Goal: Information Seeking & Learning: Learn about a topic

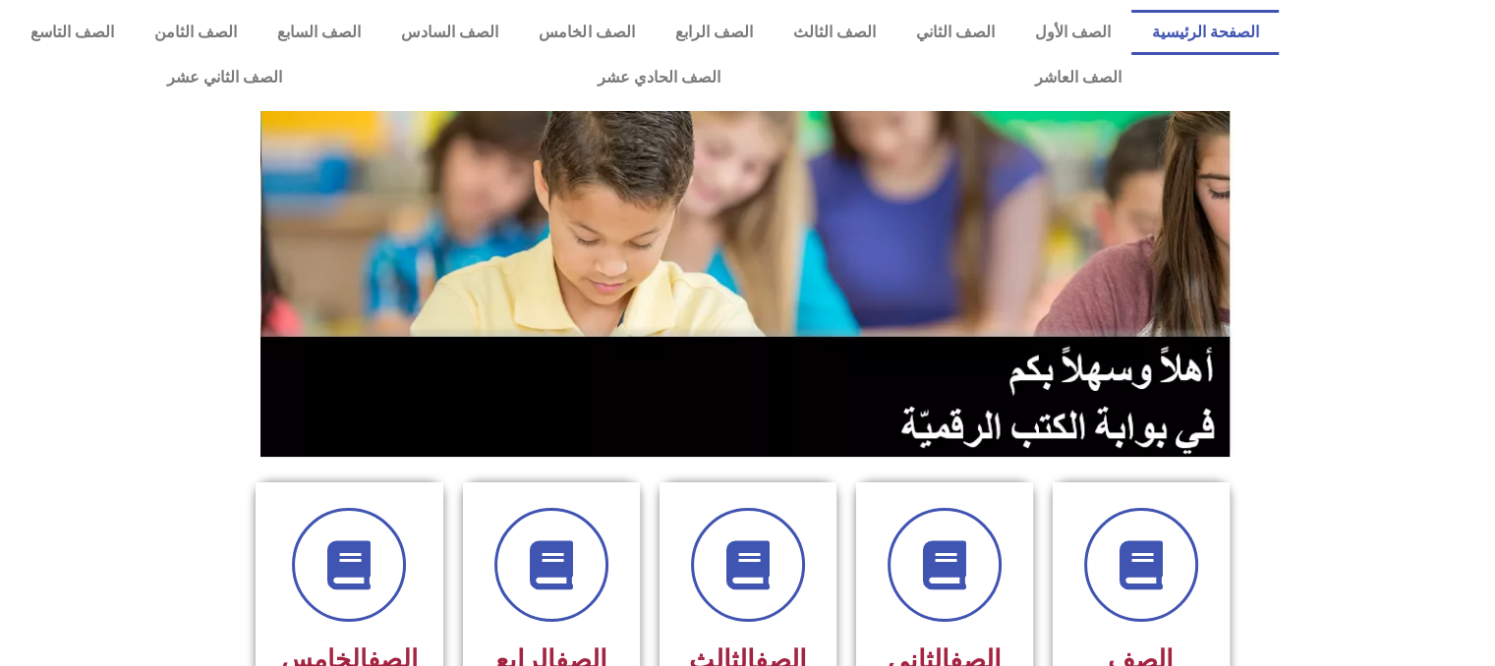
scroll to position [582, 0]
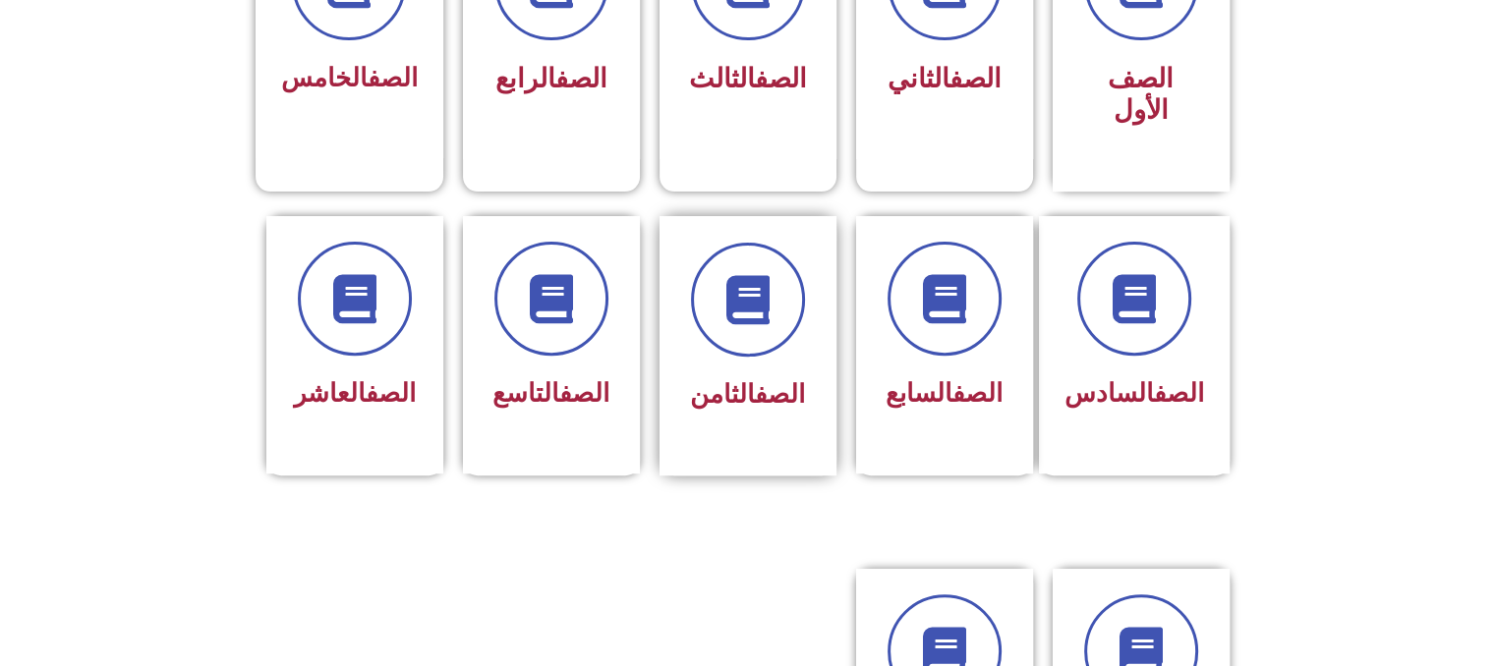
click at [753, 372] on div "الصف الثامن" at bounding box center [748, 396] width 124 height 48
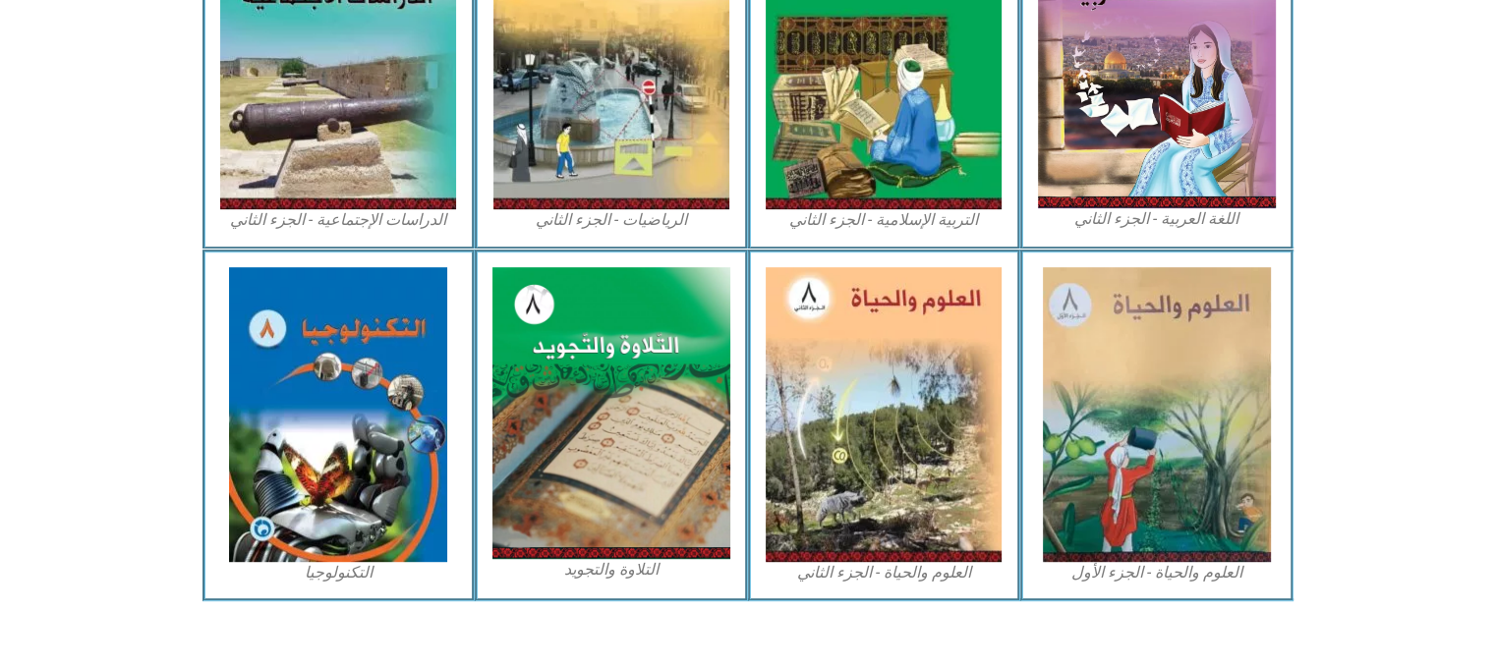
scroll to position [1012, 0]
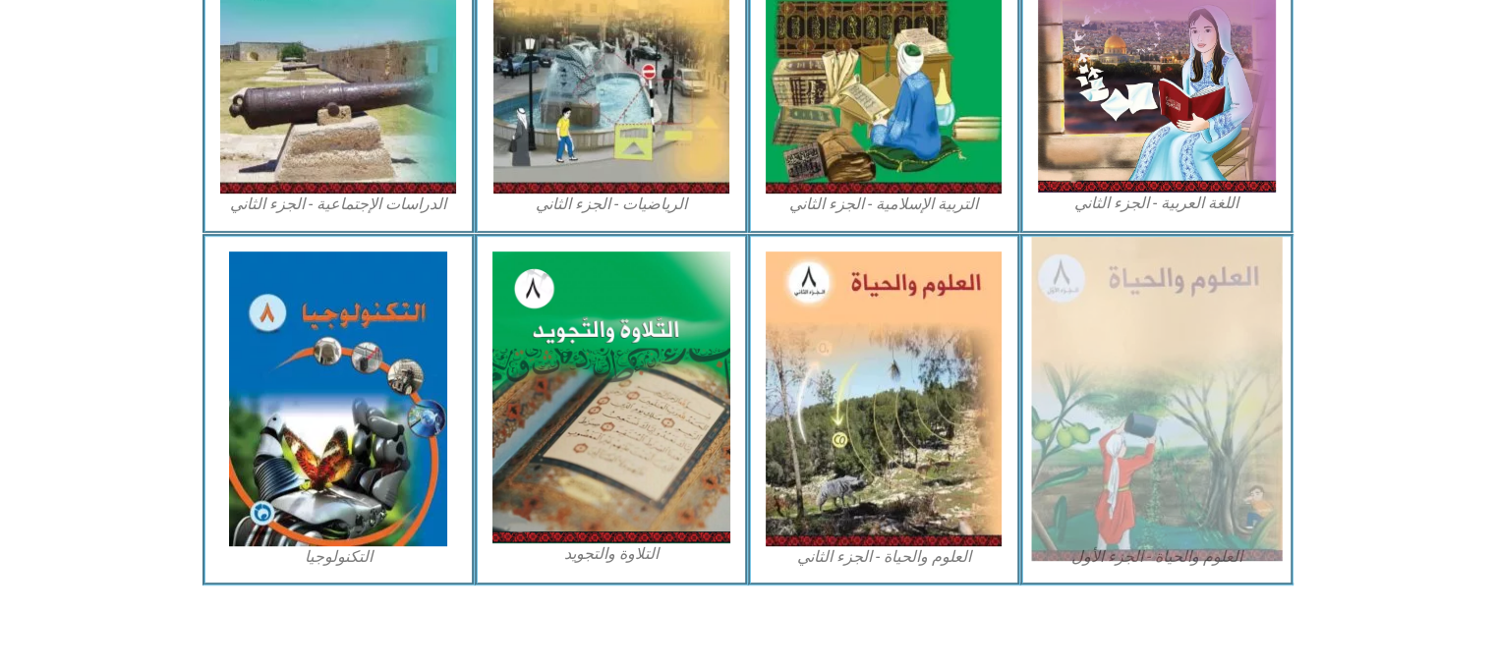
click at [1078, 434] on img at bounding box center [1156, 399] width 251 height 324
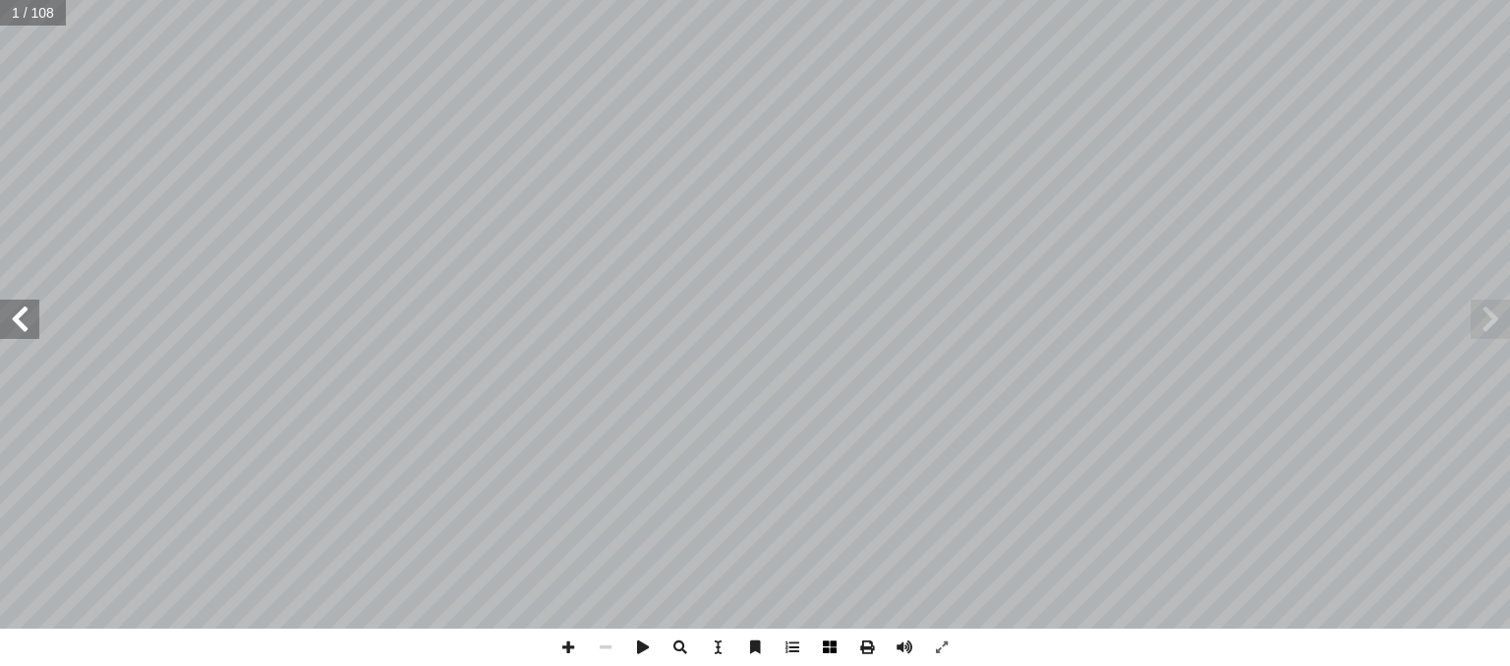
click at [832, 651] on span at bounding box center [829, 647] width 37 height 37
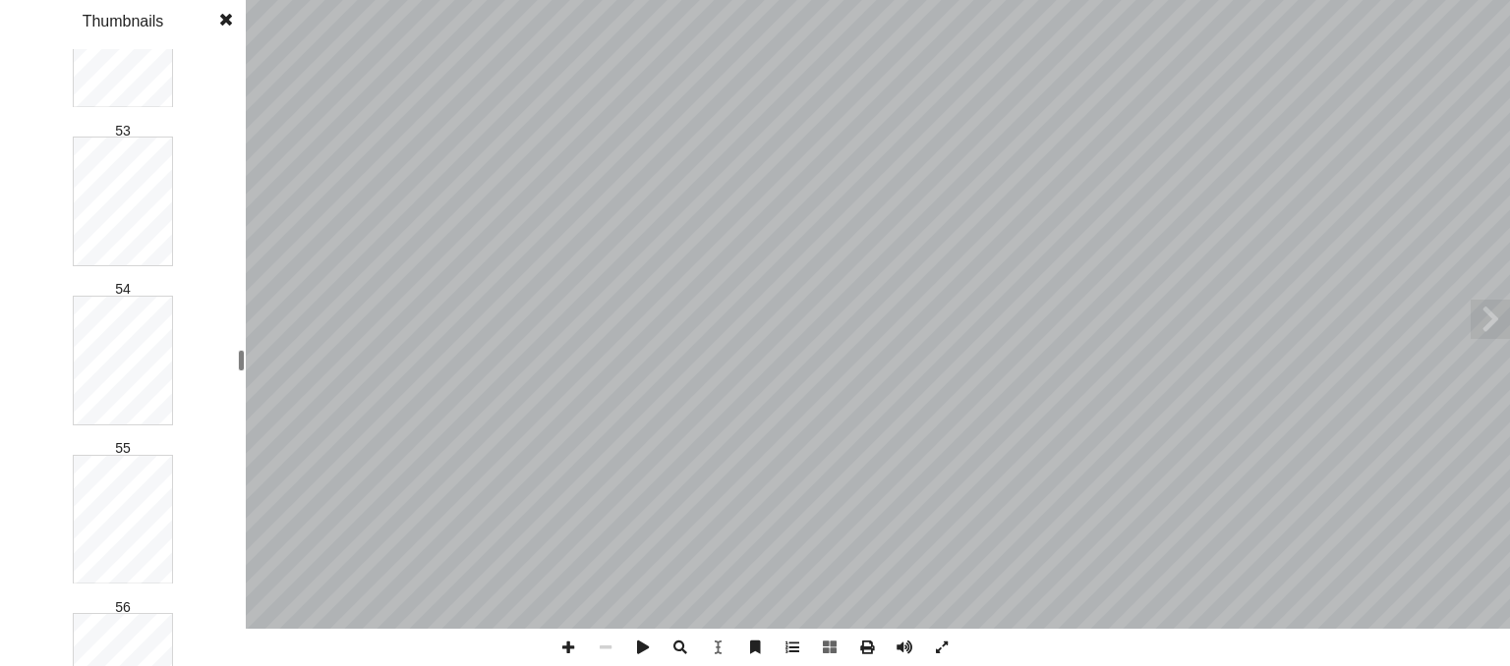
click at [256, 367] on div "العلوم والحياة [PERSON_NAME]: ٔ فريق التا 8 ُ زء ُ الج ل � و � ا�� ( ً د. وفاء …" at bounding box center [755, 333] width 1510 height 666
click at [217, 533] on div "1 2 3 4 5 6 7 8 9 10 11 12 13 14 15 16 17 18 19 20 21 22 23 24 25 26 27 28 29 3…" at bounding box center [123, 357] width 246 height 617
